Goal: Information Seeking & Learning: Learn about a topic

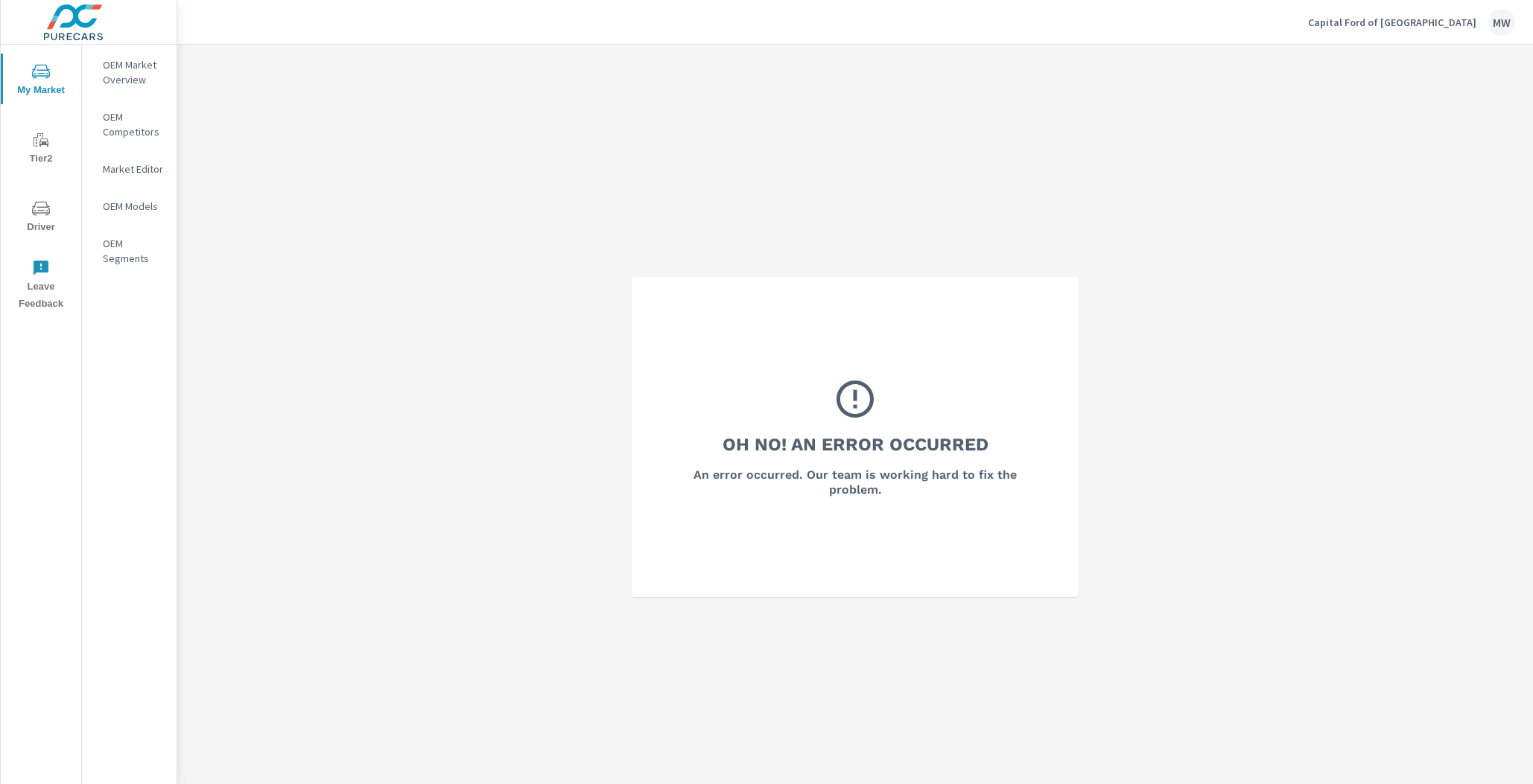
click at [1435, 23] on p "Capital Ford of Wilmington" at bounding box center [1392, 23] width 169 height 14
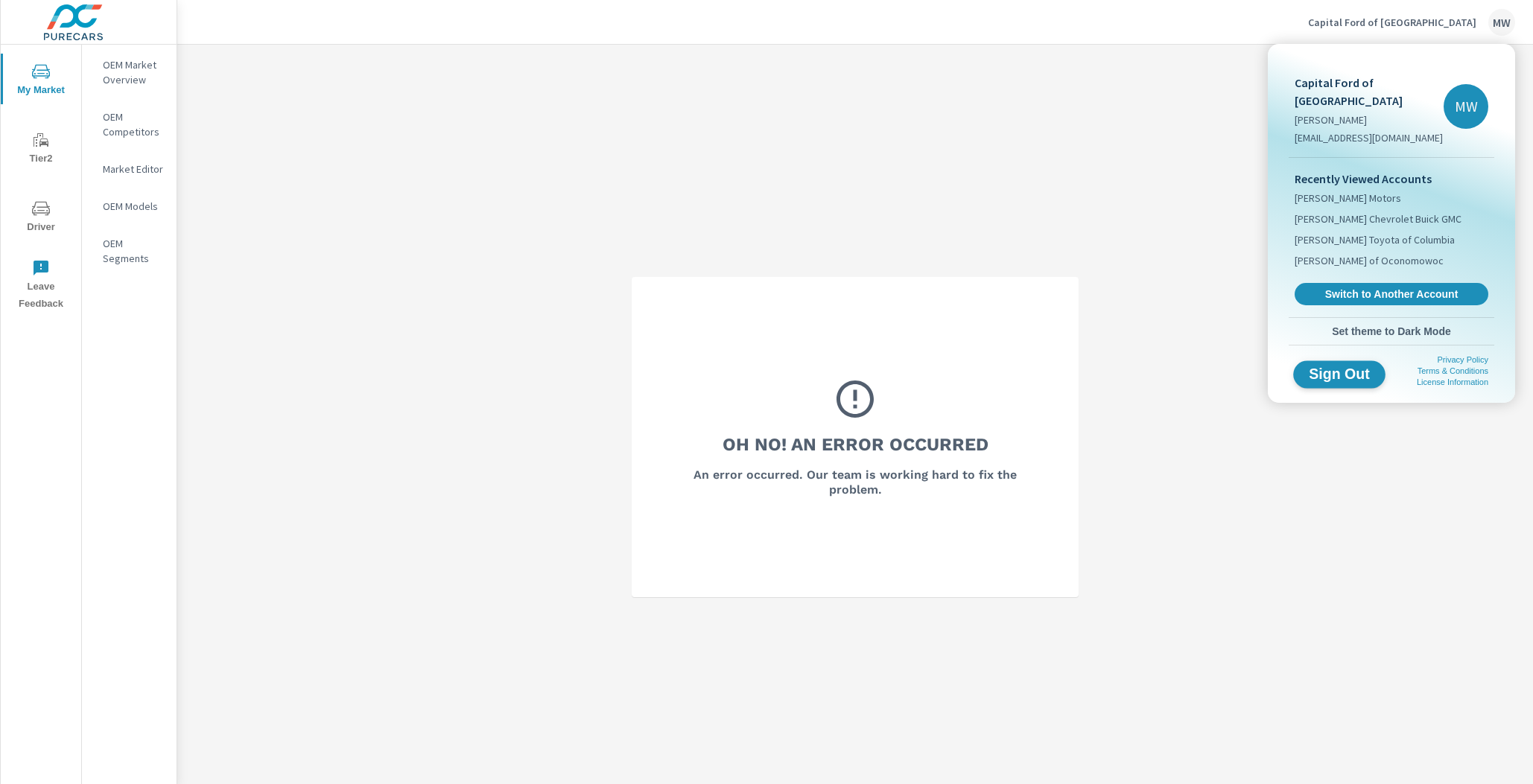
click at [1320, 367] on span "Sign Out" at bounding box center [1339, 374] width 68 height 14
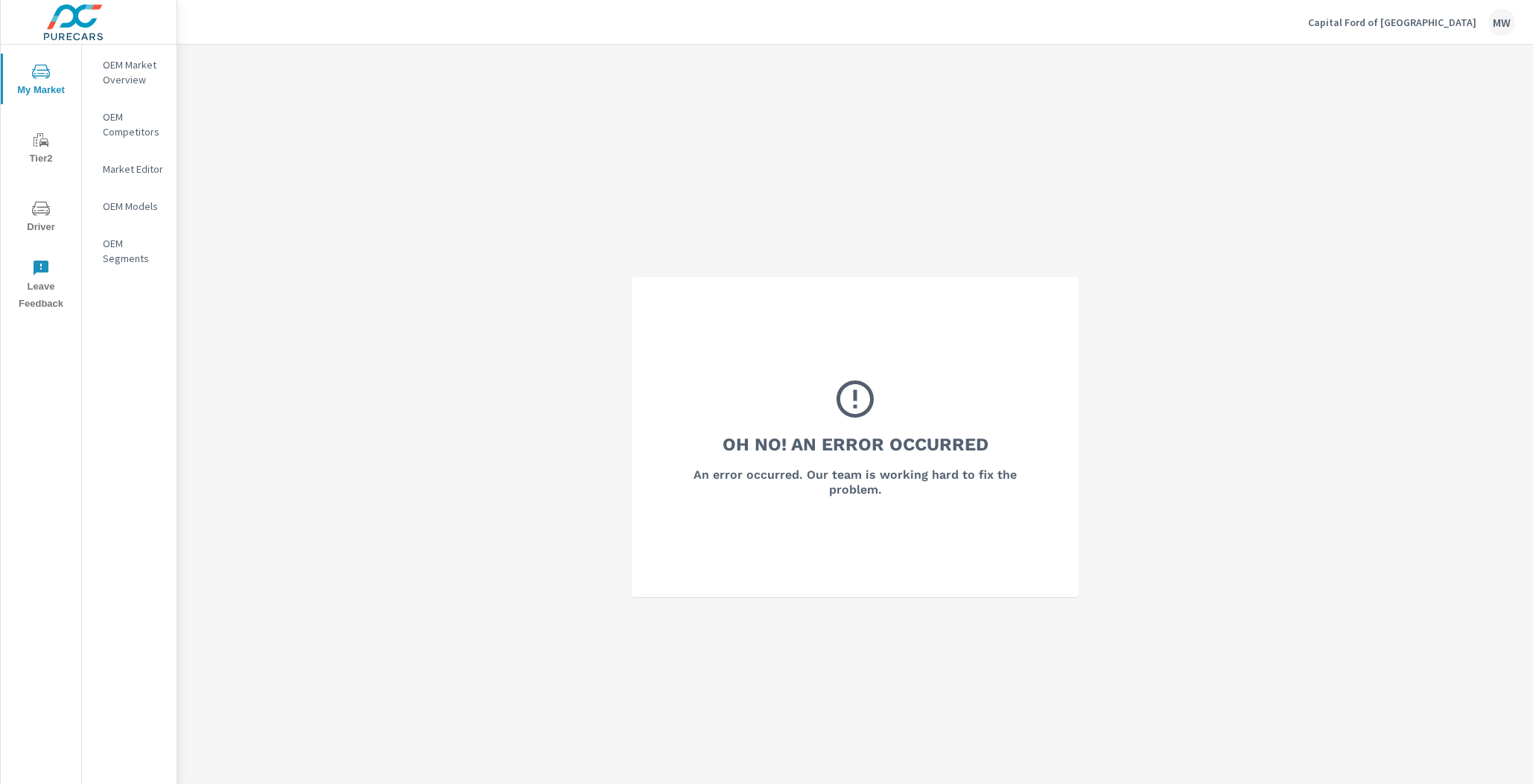
click at [1434, 34] on div "Capital Ford of Wilmington MW" at bounding box center [1411, 22] width 207 height 26
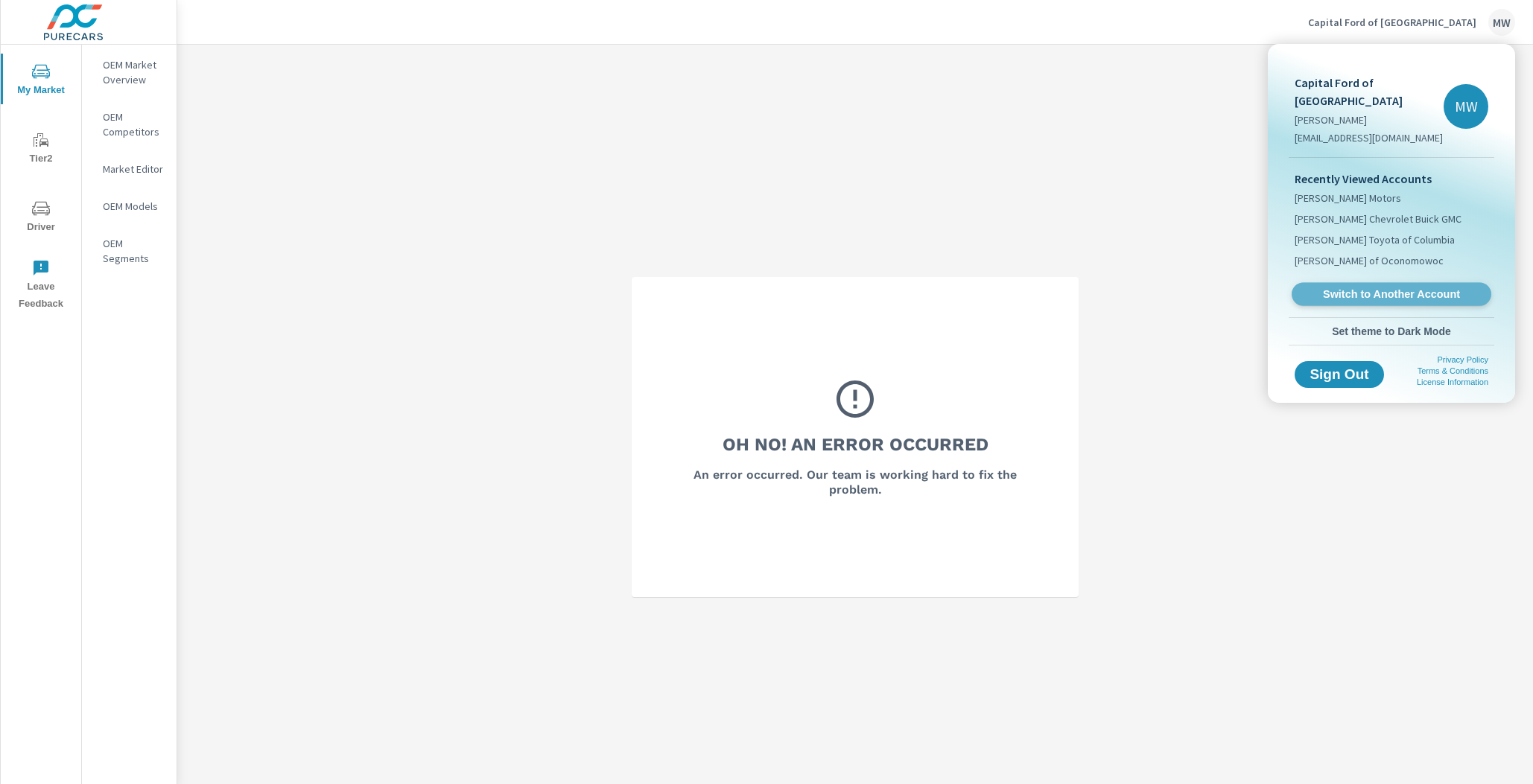
click at [1383, 287] on span "Switch to Another Account" at bounding box center [1391, 294] width 182 height 14
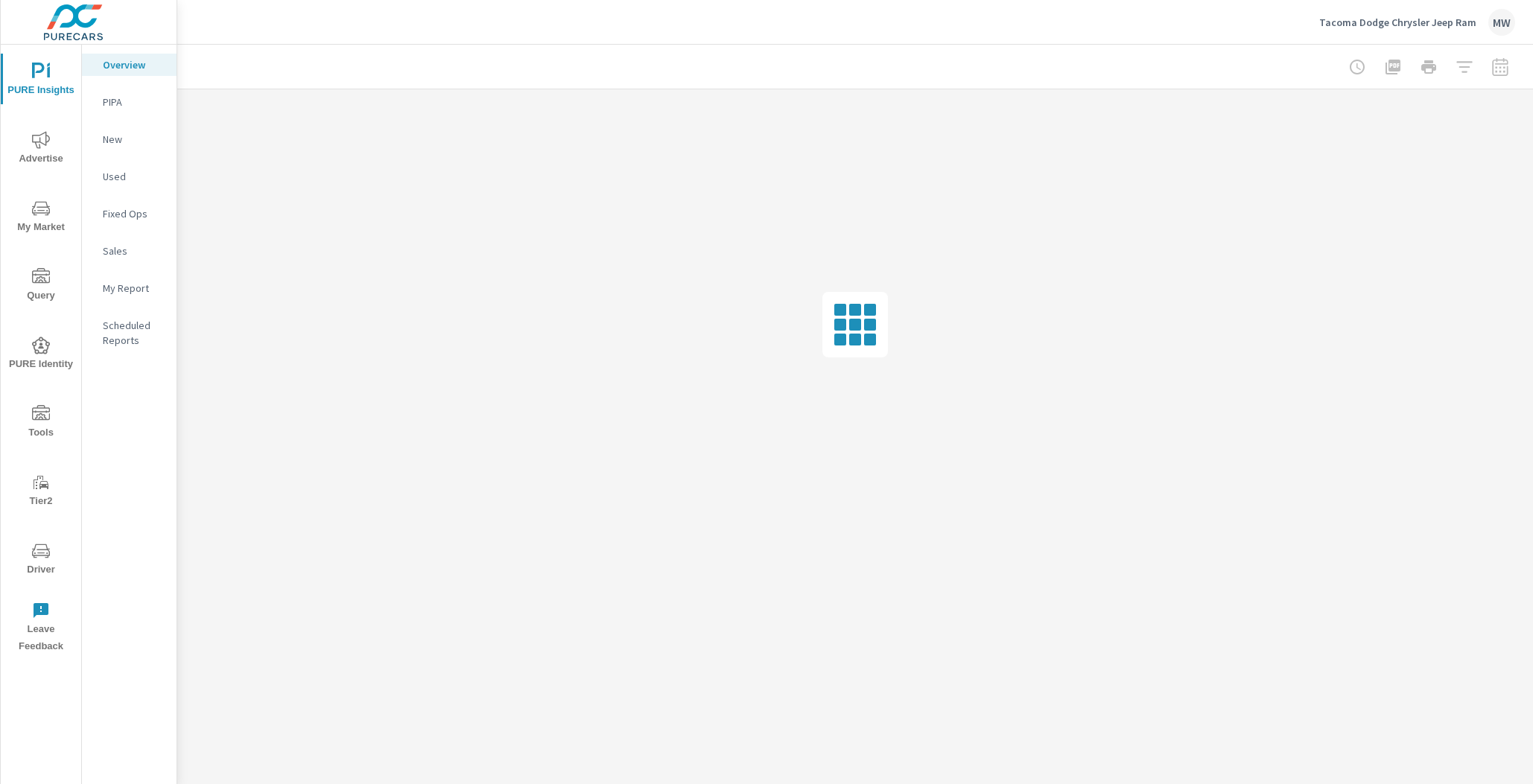
click at [48, 221] on span "My Market" at bounding box center [41, 218] width 72 height 36
click at [127, 256] on p "Competitors" at bounding box center [134, 259] width 62 height 15
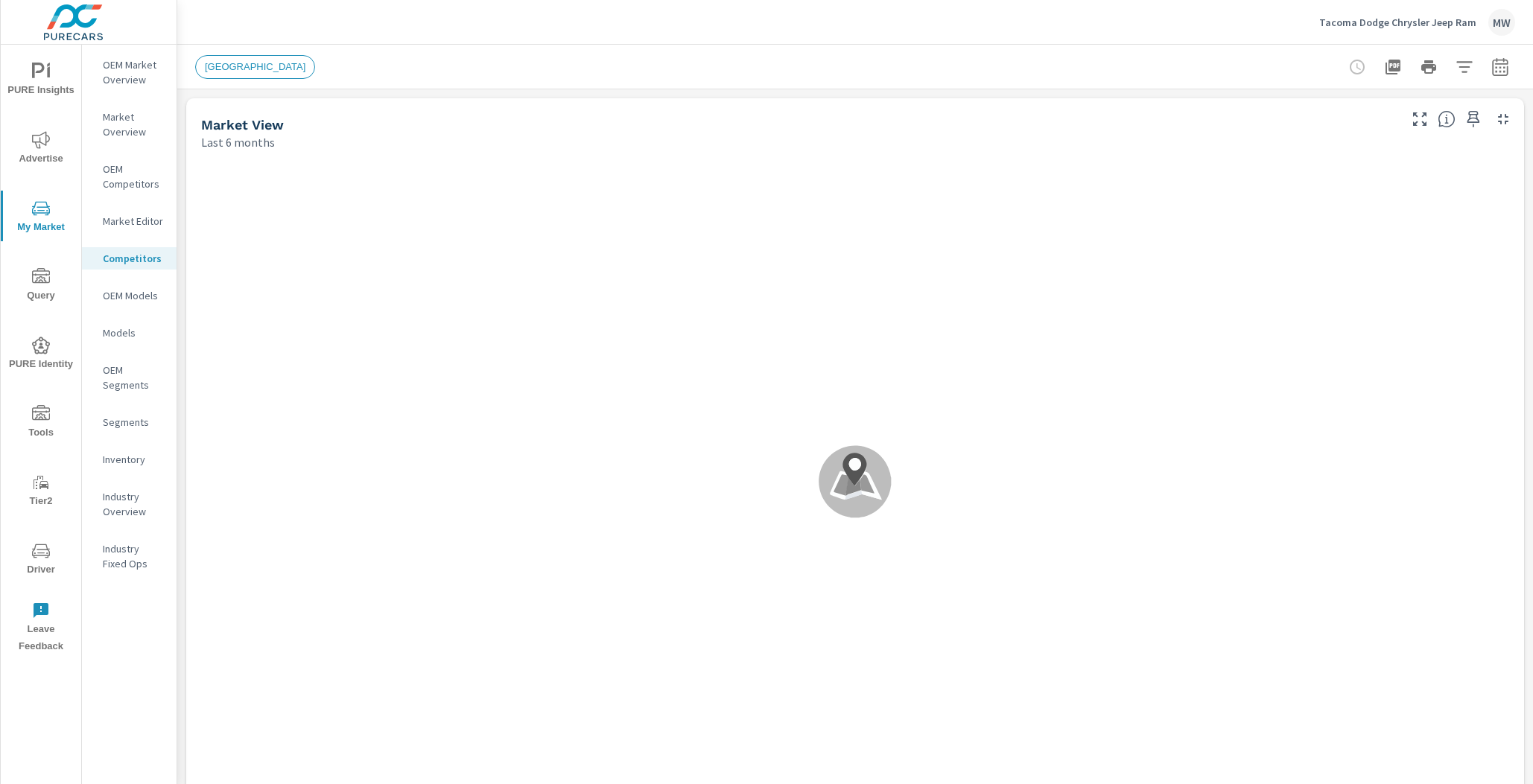
scroll to position [1, 0]
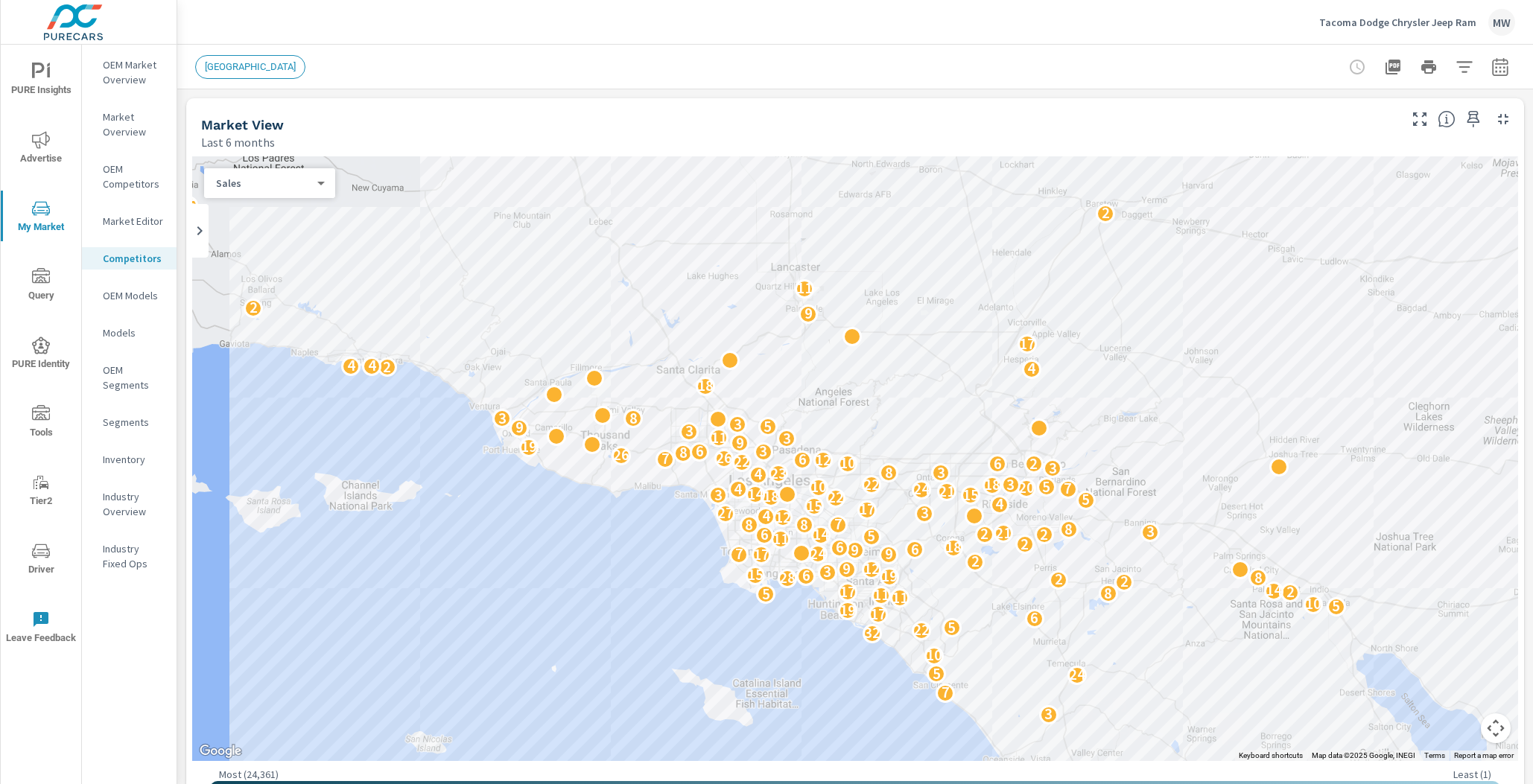
click at [134, 223] on p "Market Editor" at bounding box center [134, 222] width 62 height 15
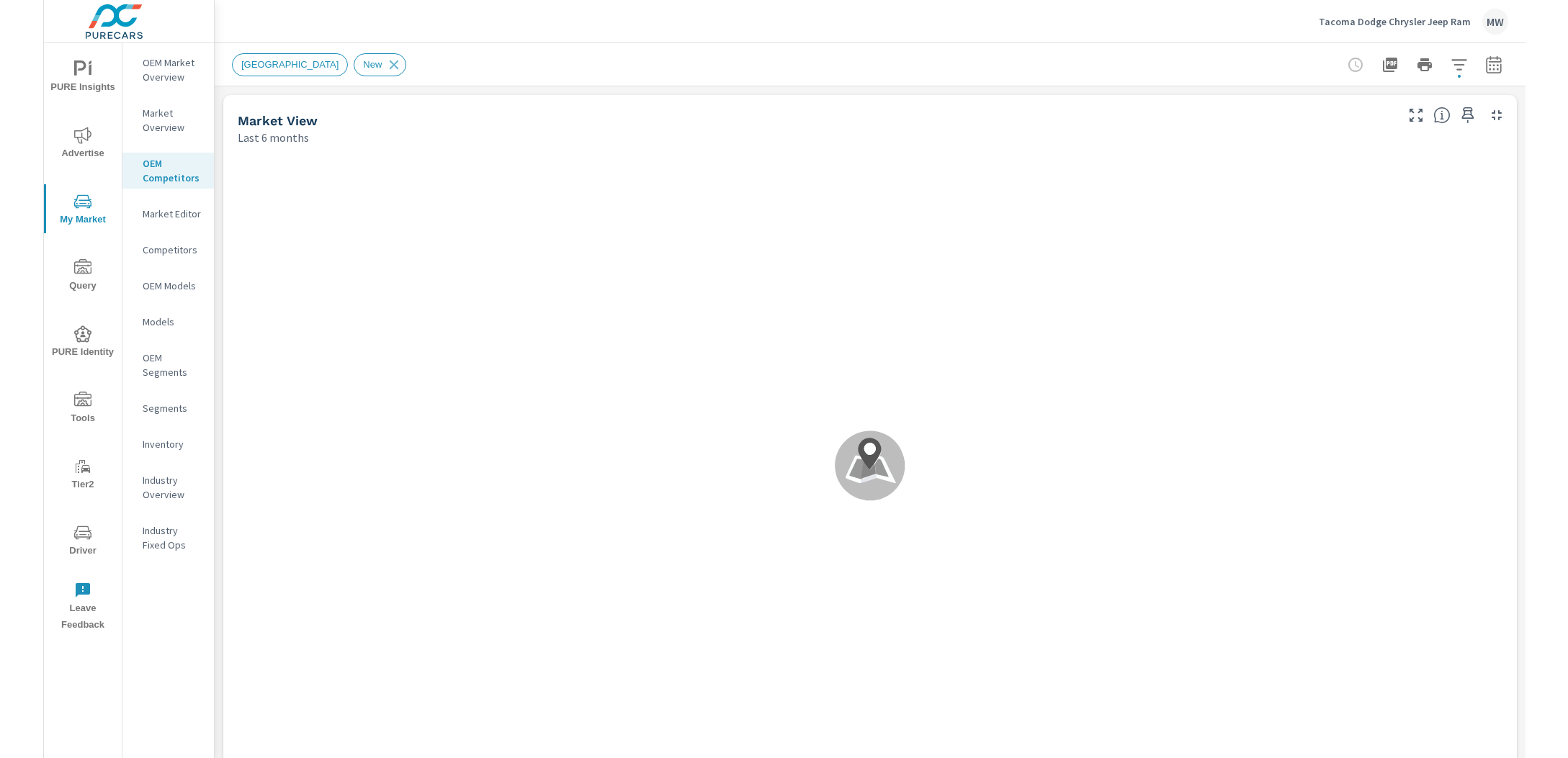
scroll to position [1, 0]
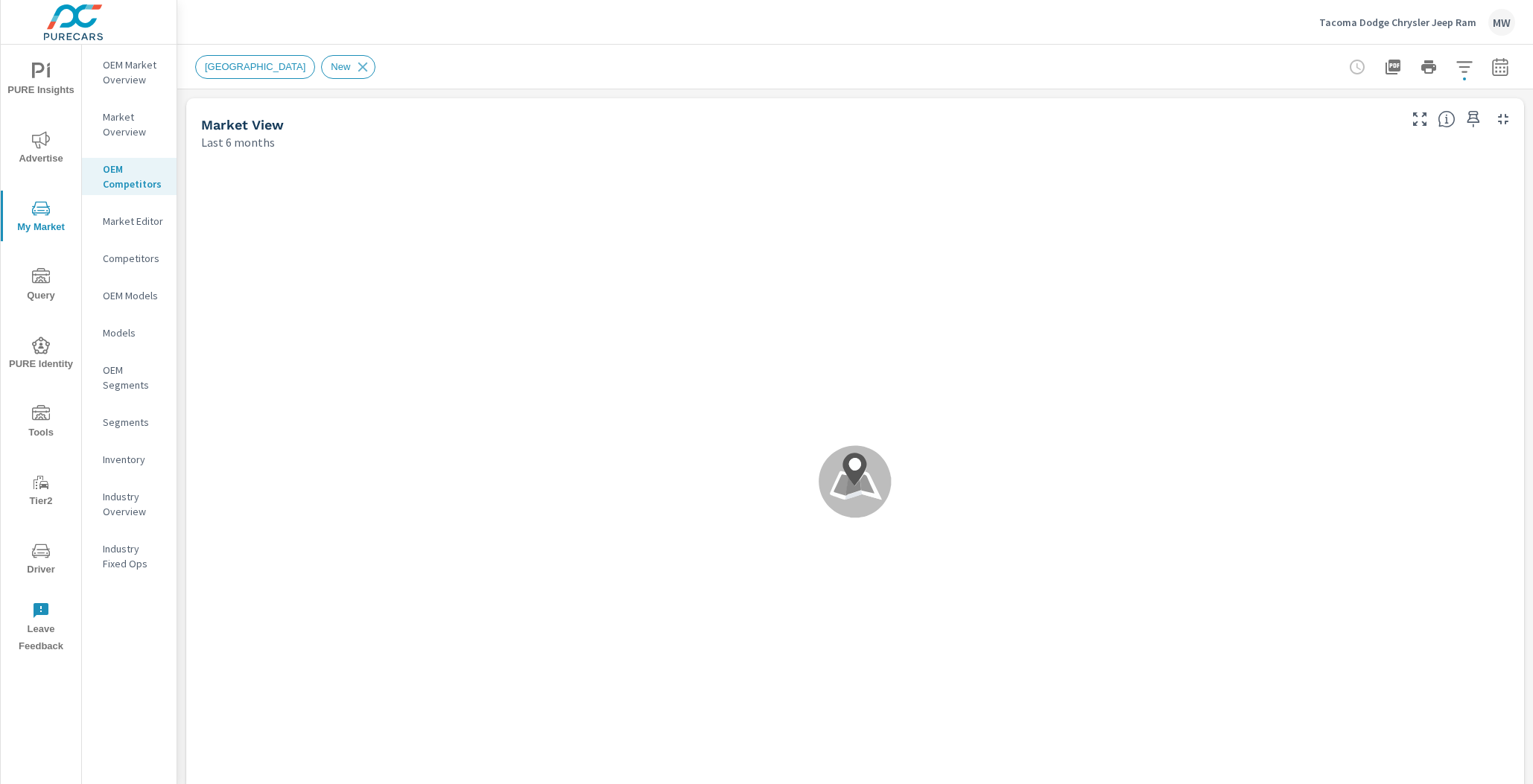
click at [2, 318] on div "PURE Insights Advertise My Market Query PURE Identity Tools Tier2 Driver Leave …" at bounding box center [41, 352] width 80 height 616
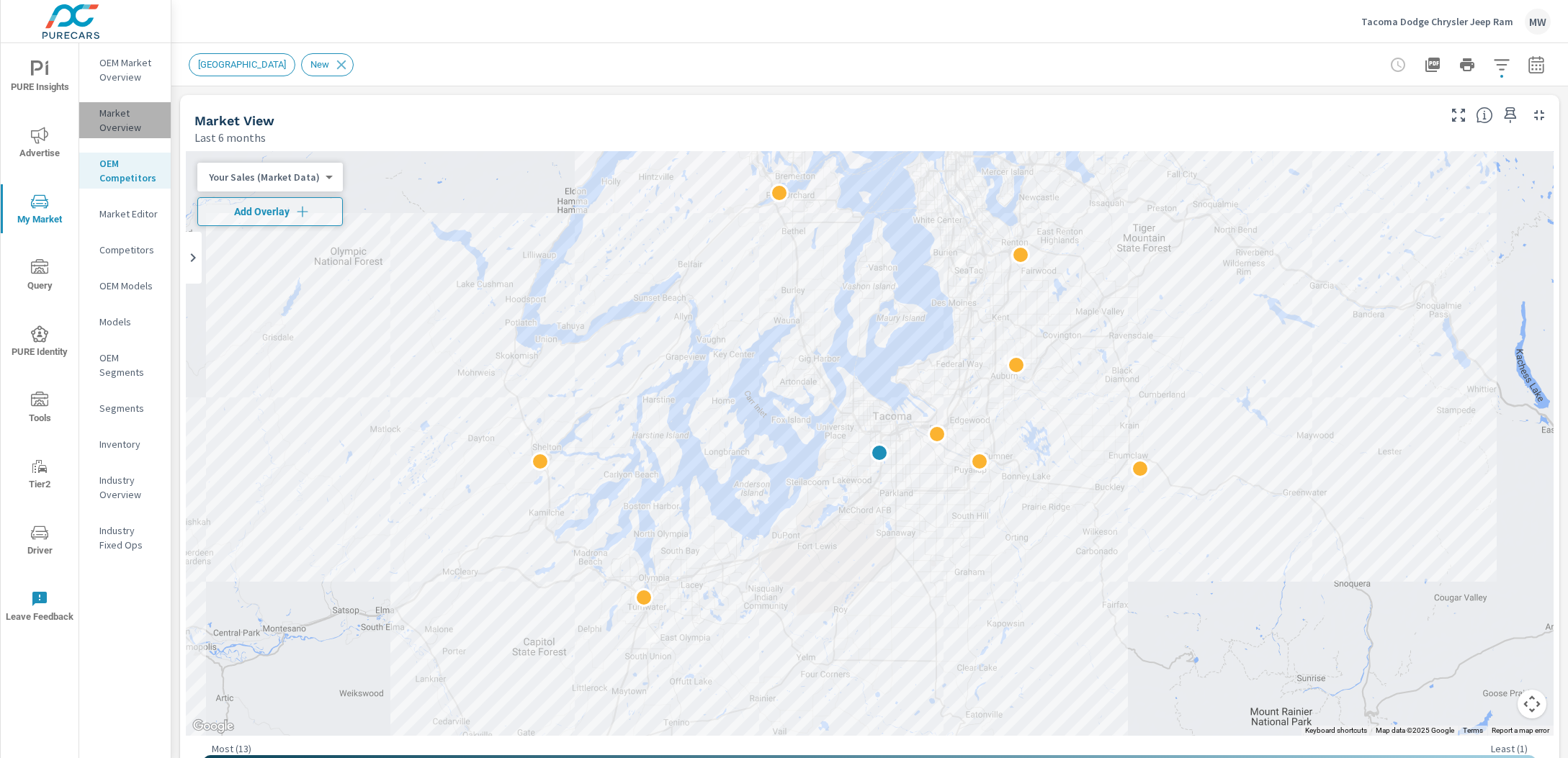
click at [130, 118] on p "Market Overview" at bounding box center [129, 120] width 60 height 29
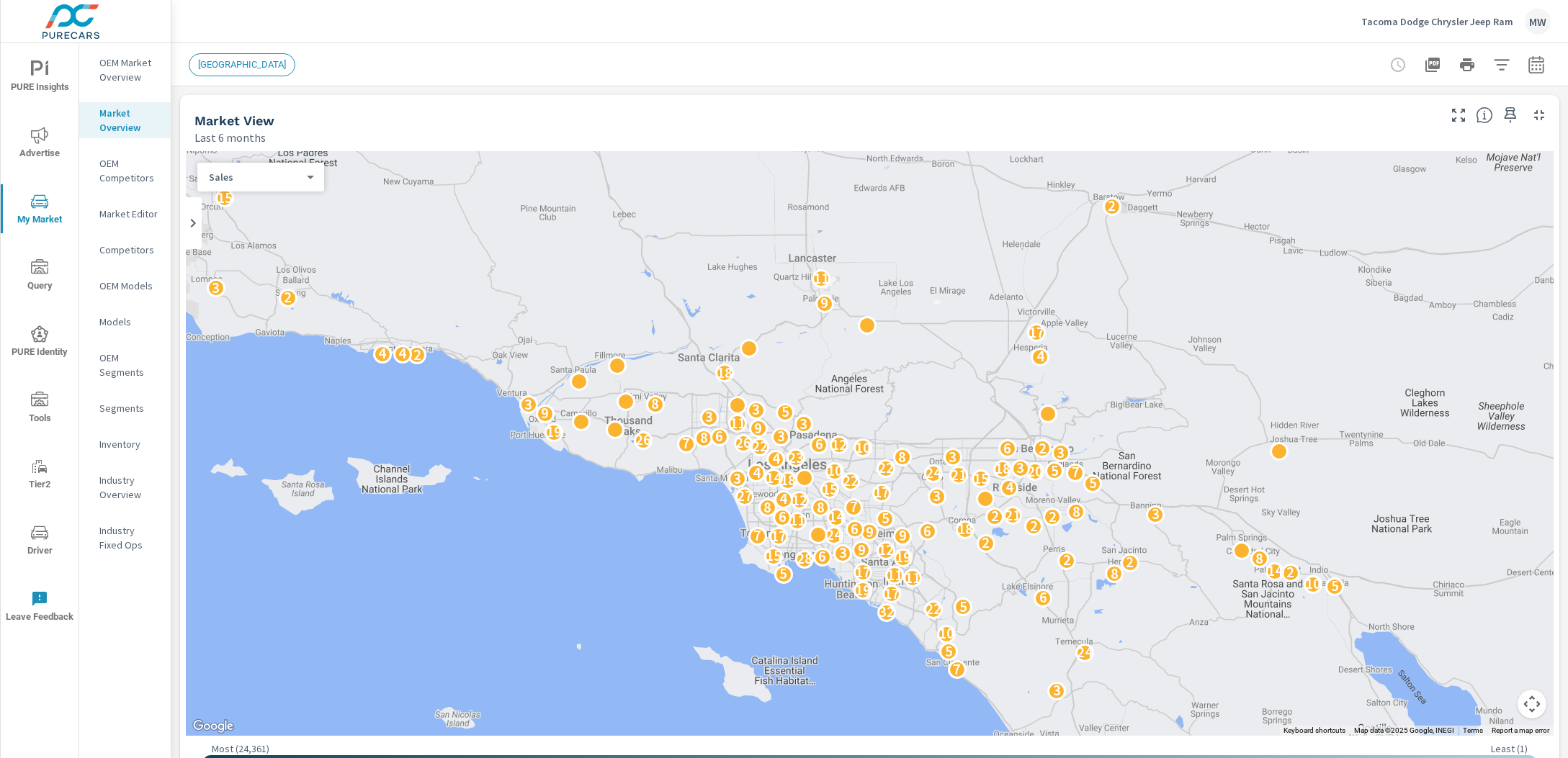
click at [189, 227] on icon at bounding box center [193, 223] width 18 height 18
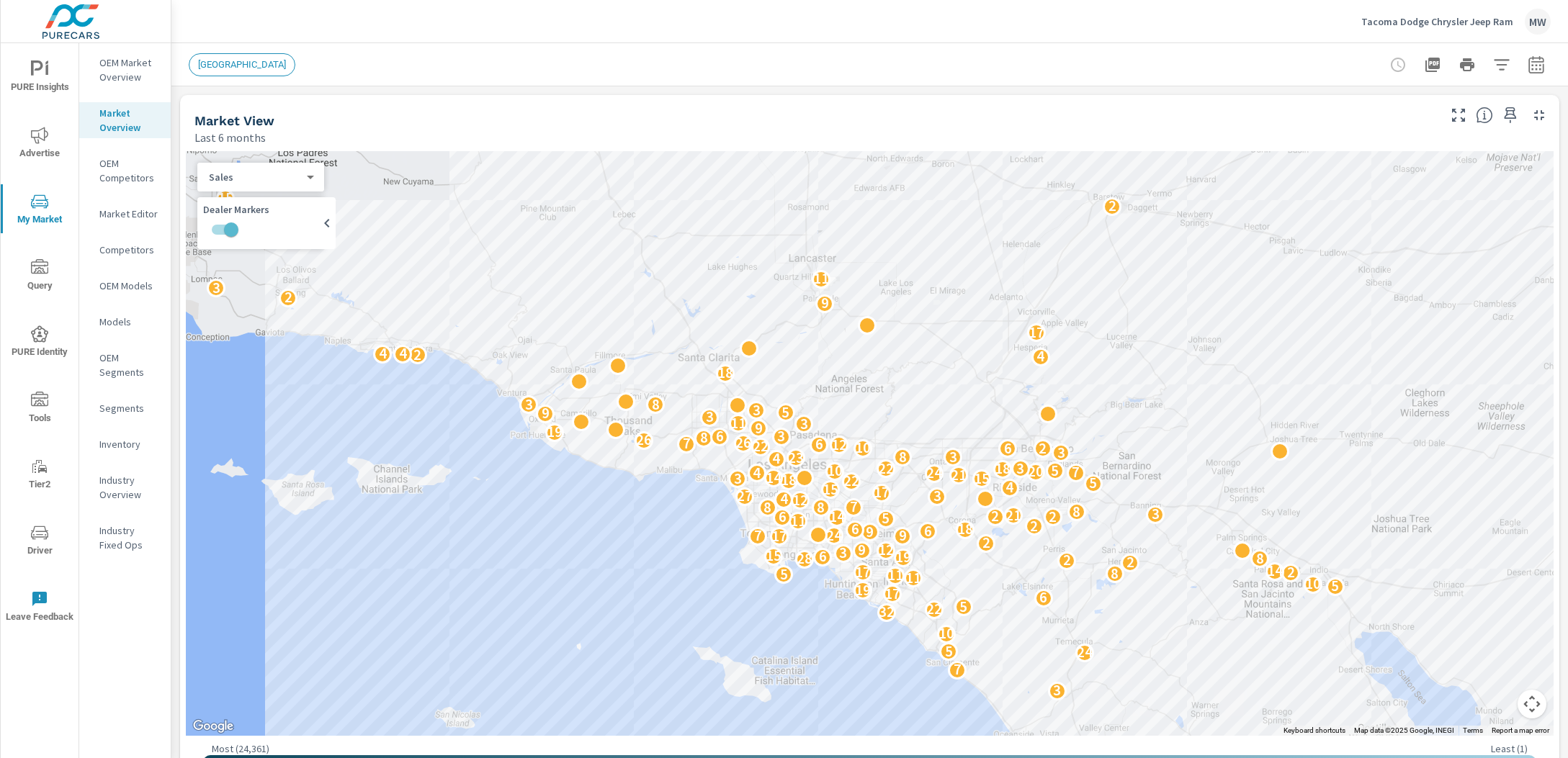
scroll to position [1, 0]
click at [120, 249] on p "Competitors" at bounding box center [129, 250] width 60 height 15
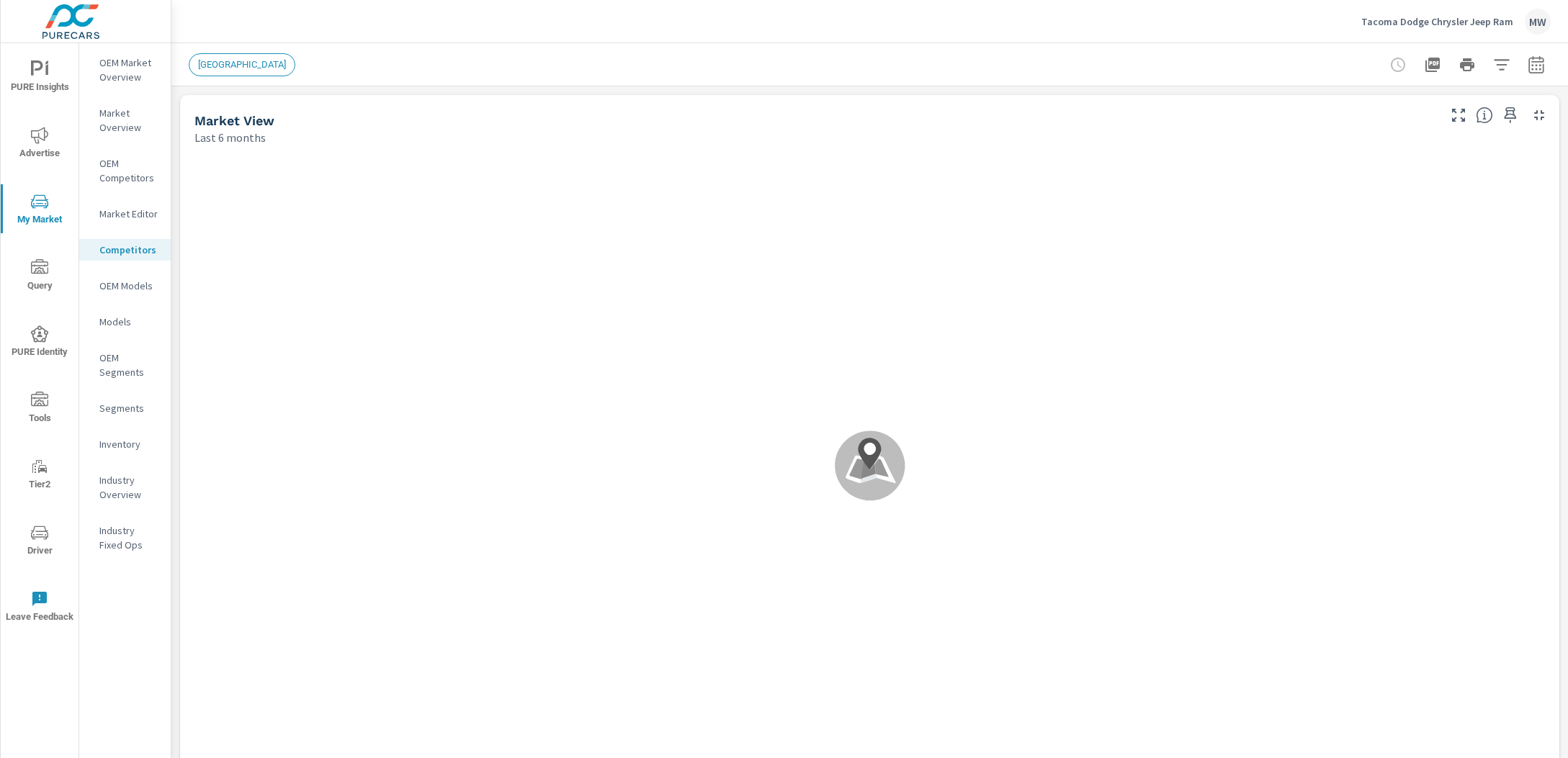
scroll to position [1, 0]
